Goal: Browse casually

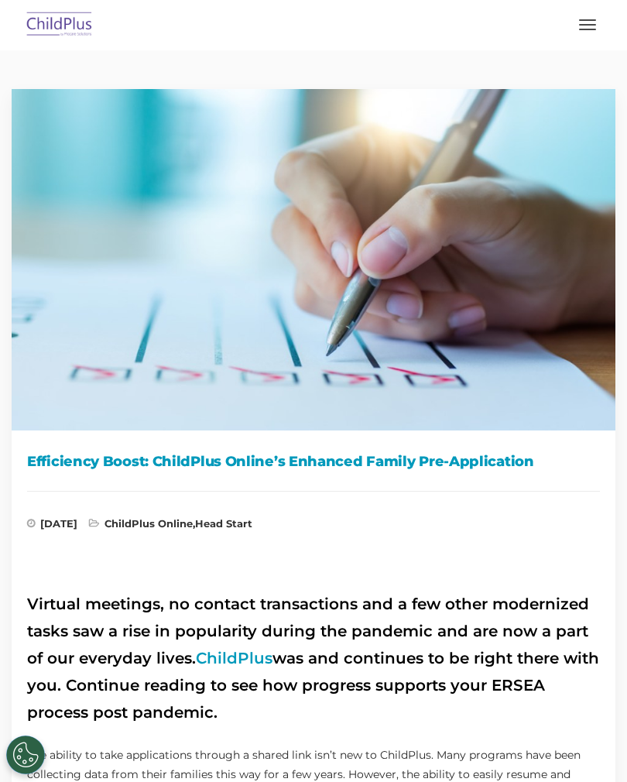
click at [57, 17] on img at bounding box center [59, 25] width 73 height 36
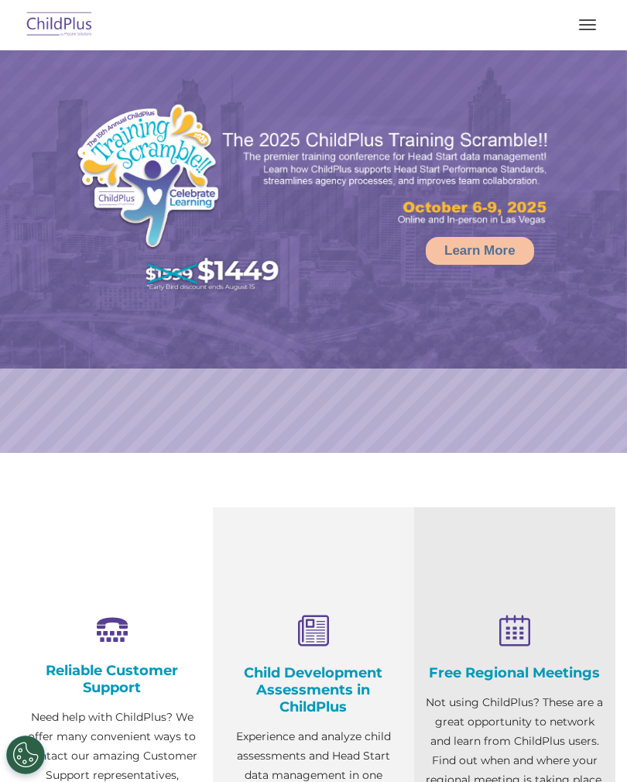
select select "MEDIUM"
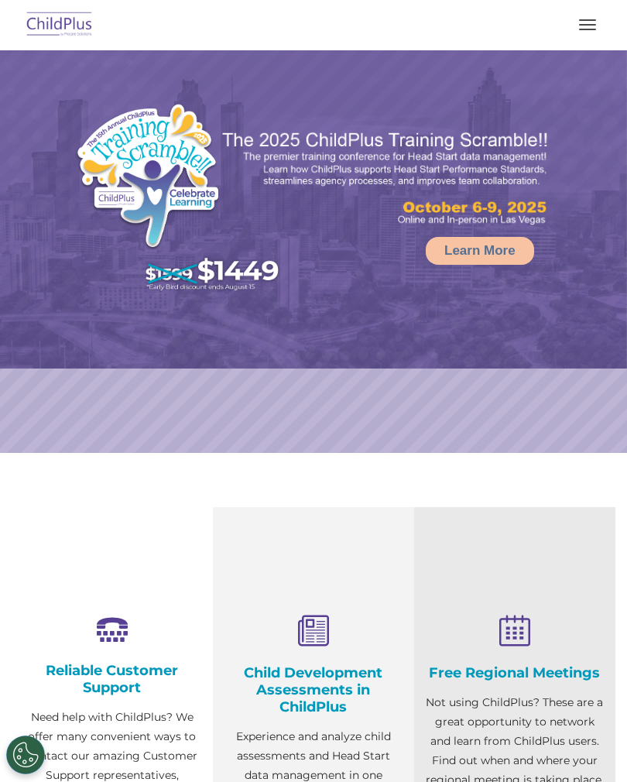
select select "MEDIUM"
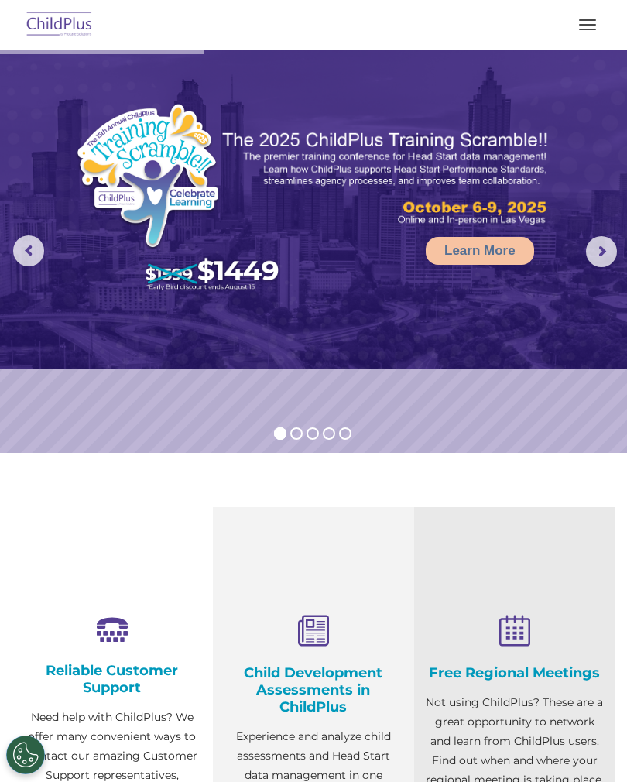
click at [533, 452] on rs-slide "Learn More" at bounding box center [313, 251] width 627 height 403
